Goal: Transaction & Acquisition: Purchase product/service

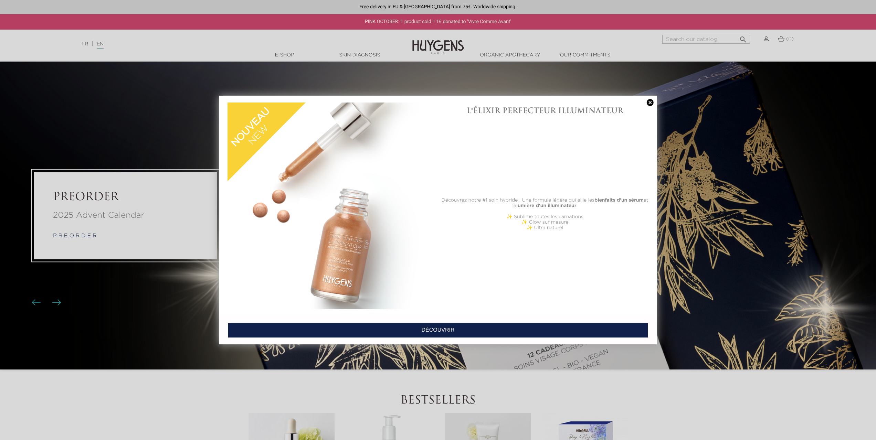
click at [286, 55] on div at bounding box center [438, 220] width 876 height 440
click at [288, 53] on div at bounding box center [438, 220] width 876 height 440
click at [652, 103] on link at bounding box center [650, 102] width 10 height 7
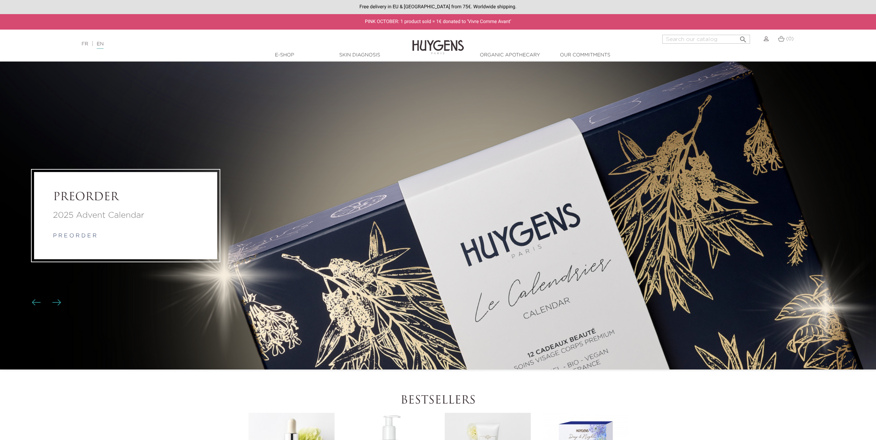
click at [364, 57] on link "Skin Diagnosis" at bounding box center [359, 55] width 69 height 7
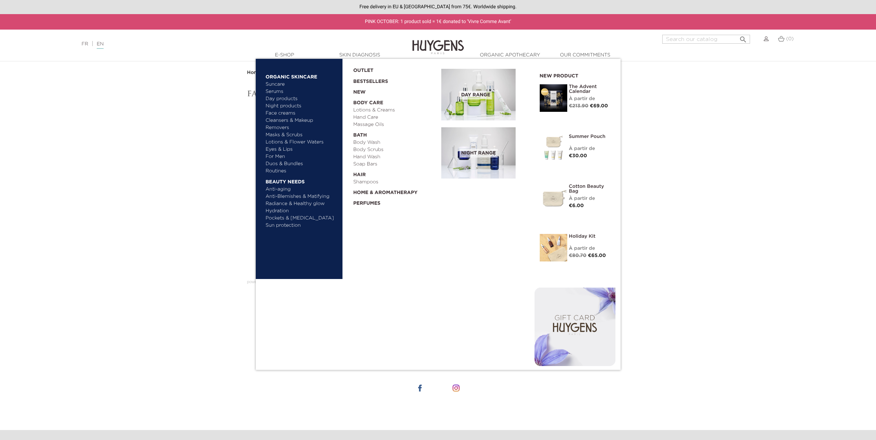
click at [275, 128] on link "Cleansers & Makeup Removers" at bounding box center [302, 124] width 72 height 14
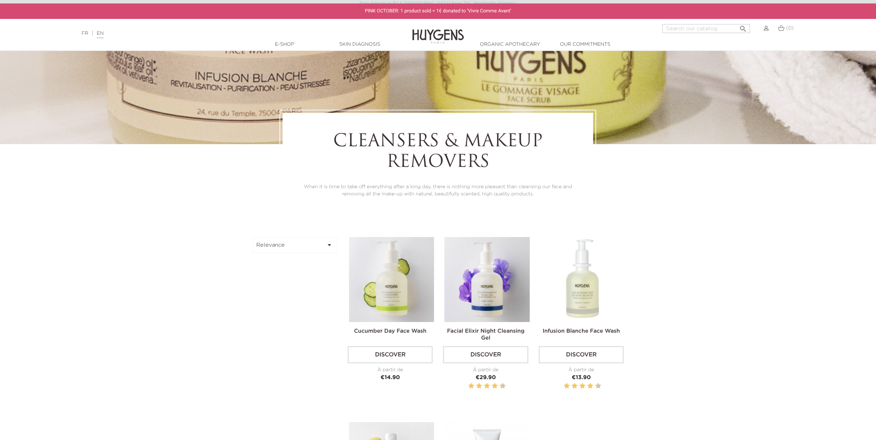
scroll to position [275, 0]
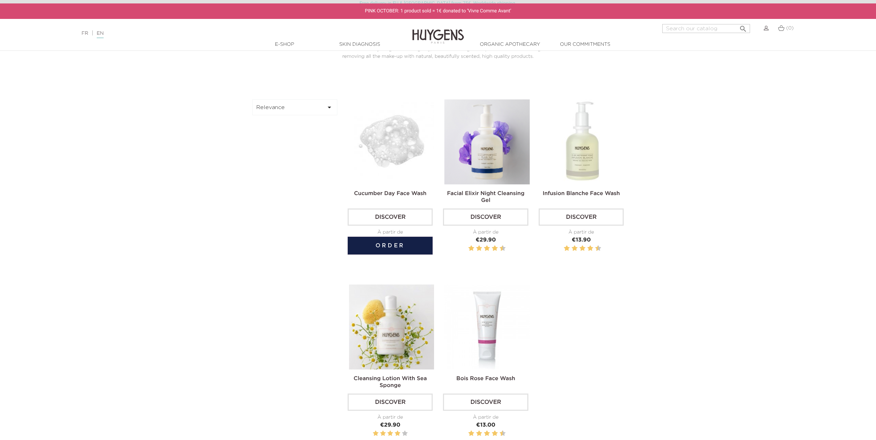
click at [403, 159] on img at bounding box center [391, 141] width 85 height 85
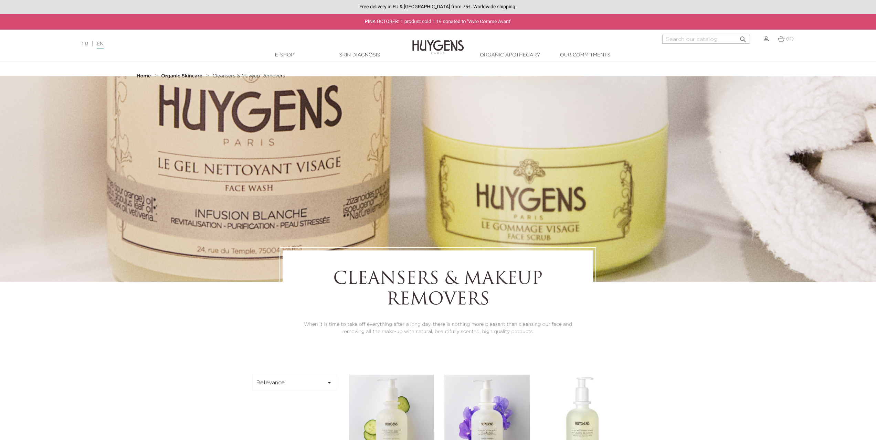
click at [84, 46] on link "FR" at bounding box center [85, 44] width 7 height 5
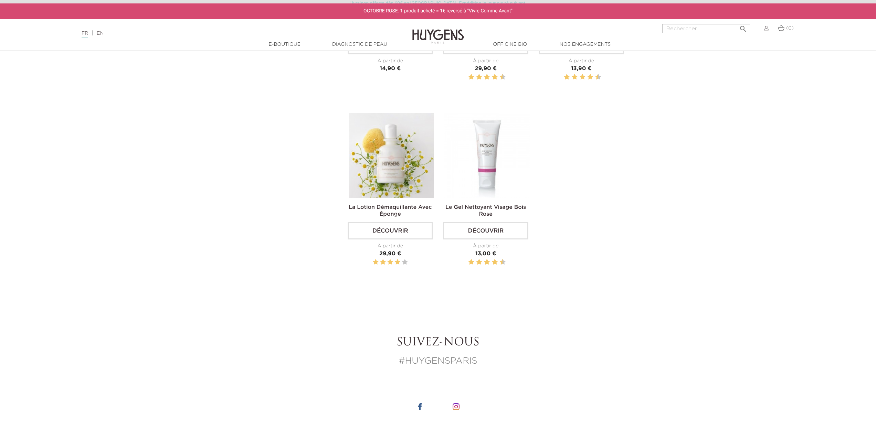
scroll to position [447, 0]
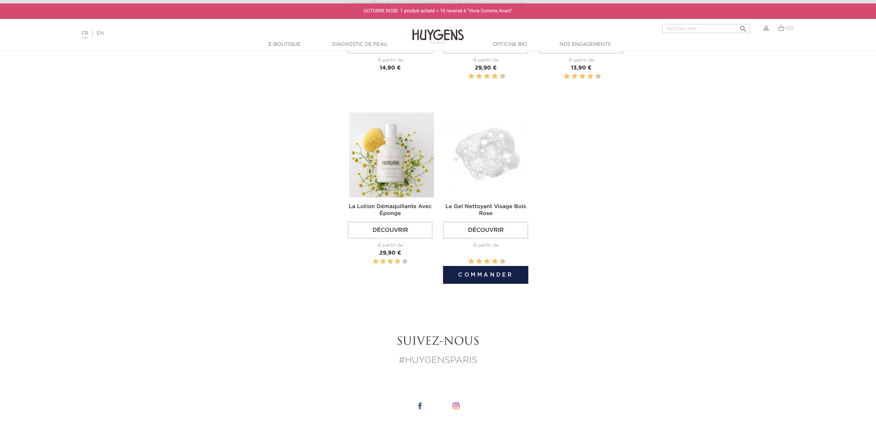
click at [496, 155] on img at bounding box center [486, 155] width 85 height 85
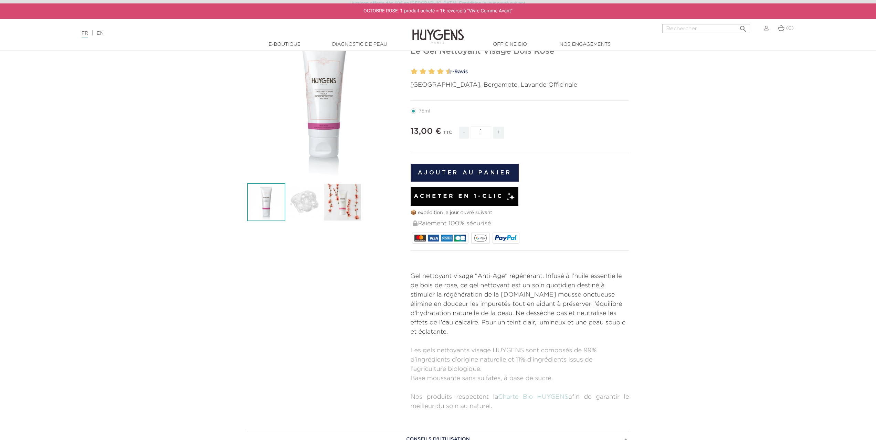
scroll to position [172, 0]
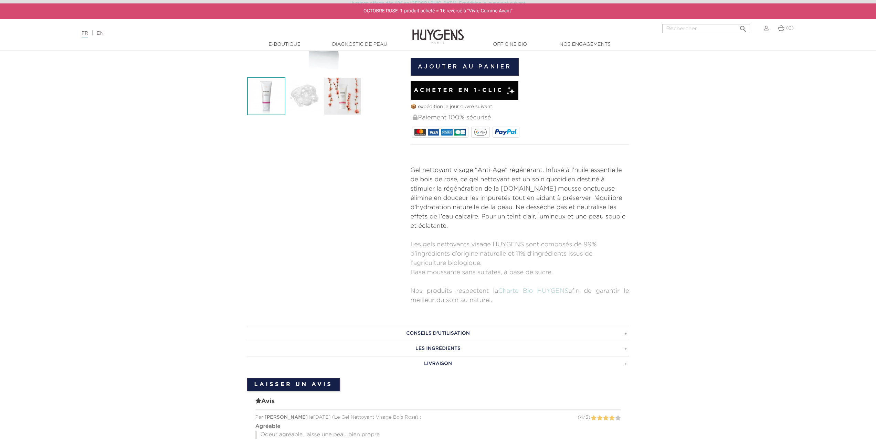
click at [463, 334] on h3 "CONSEILS D'UTILISATION" at bounding box center [438, 333] width 382 height 15
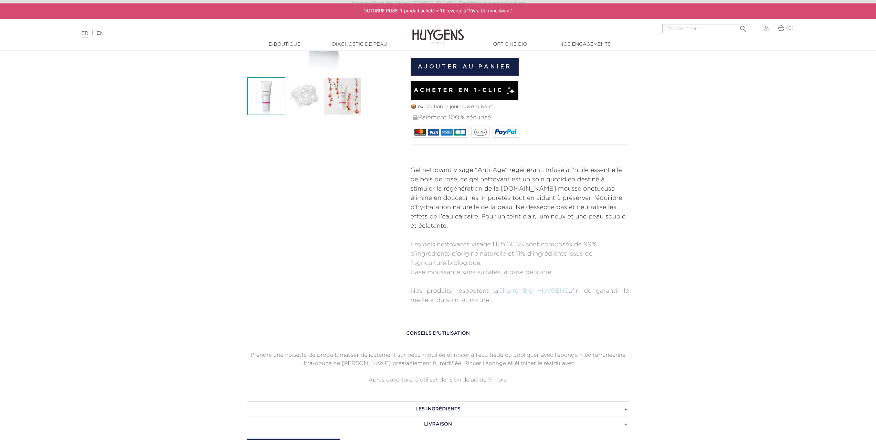
scroll to position [310, 0]
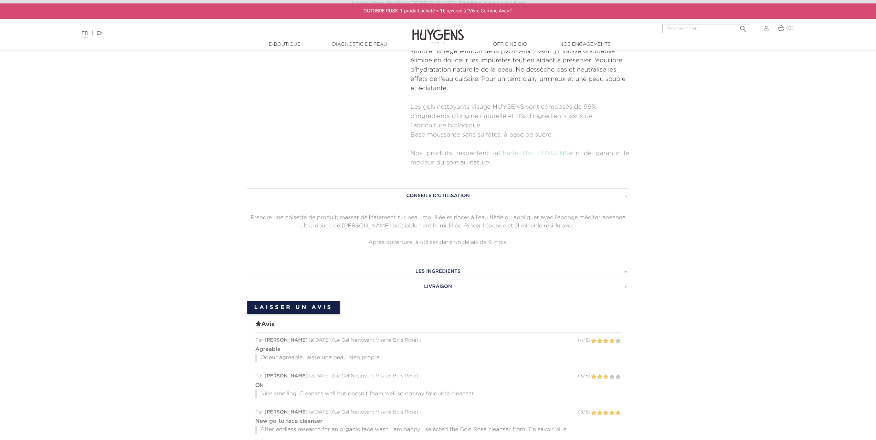
click at [465, 272] on h3 "LES INGRÉDIENTS" at bounding box center [438, 271] width 382 height 15
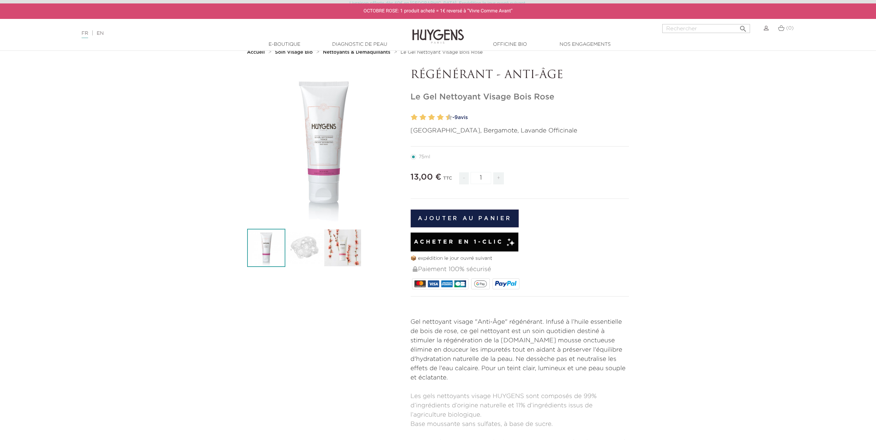
scroll to position [0, 0]
